Goal: Transaction & Acquisition: Purchase product/service

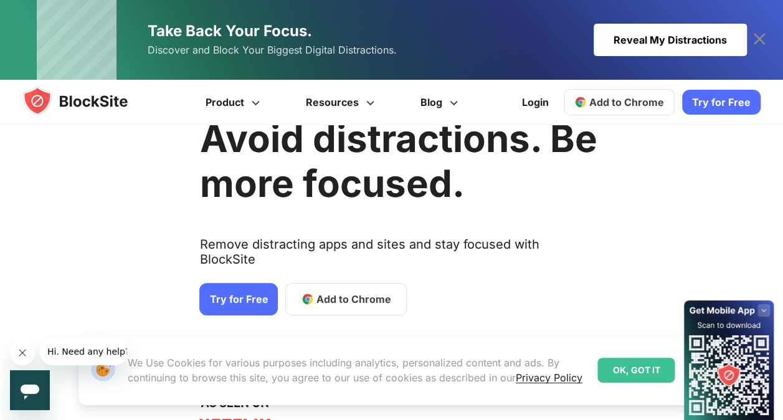
scroll to position [53, 0]
click at [617, 41] on div "Reveal My Distractions" at bounding box center [670, 40] width 153 height 32
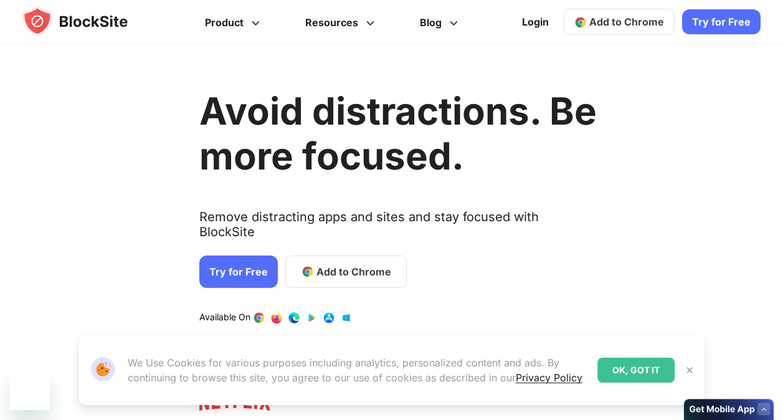
scroll to position [53, 0]
